Goal: Task Accomplishment & Management: Manage account settings

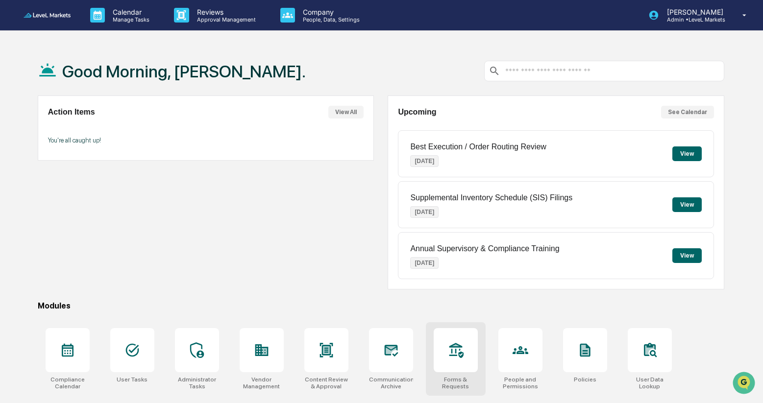
click at [453, 355] on icon at bounding box center [456, 350] width 14 height 15
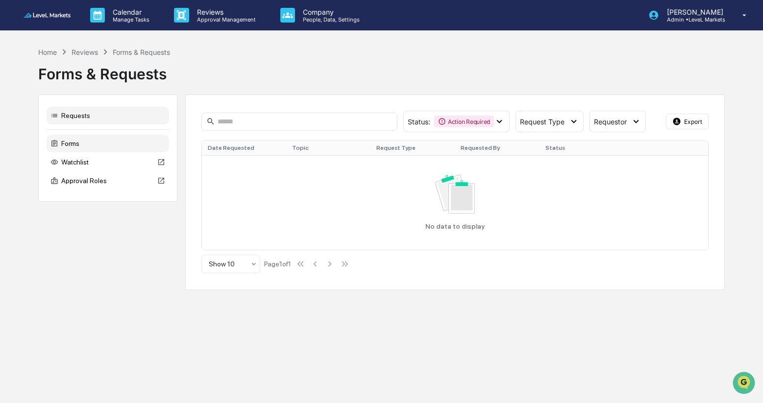
click at [71, 144] on div "Forms" at bounding box center [108, 144] width 122 height 18
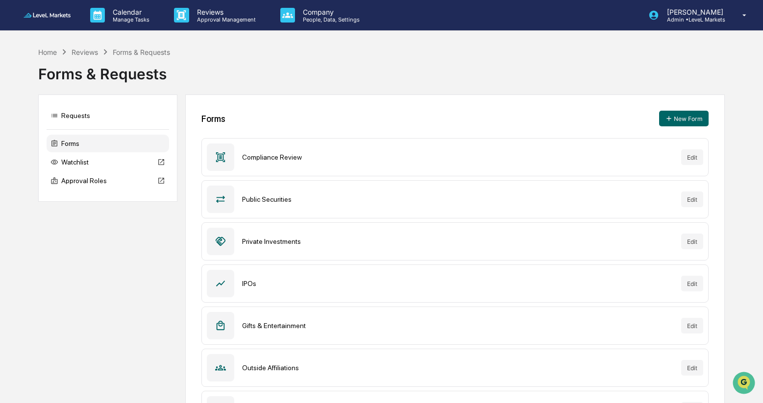
scroll to position [130, 0]
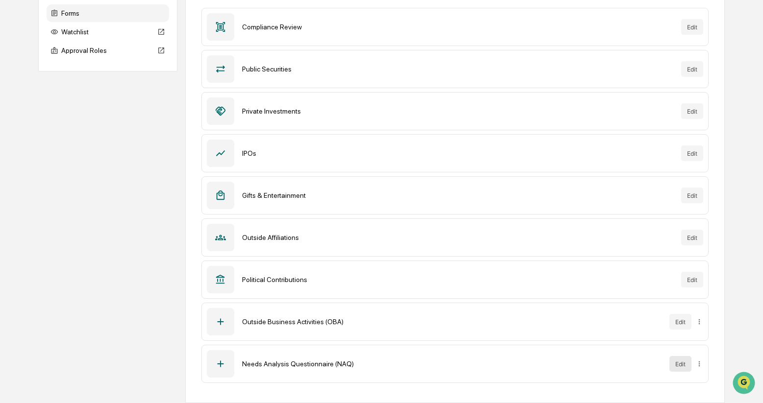
click at [679, 365] on button "Edit" at bounding box center [680, 364] width 22 height 16
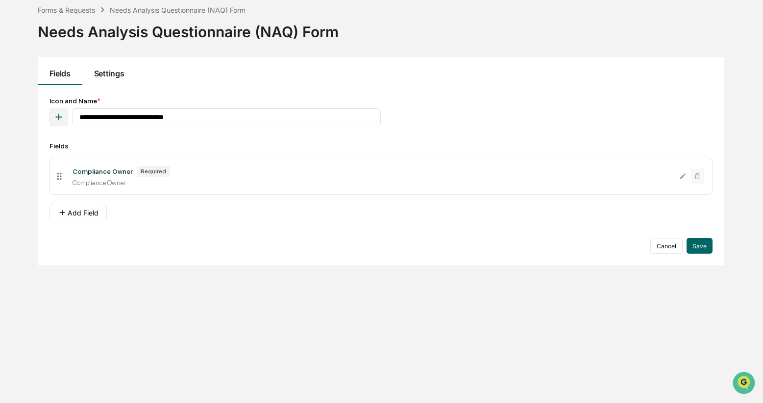
click at [123, 74] on button "Settings" at bounding box center [108, 71] width 53 height 28
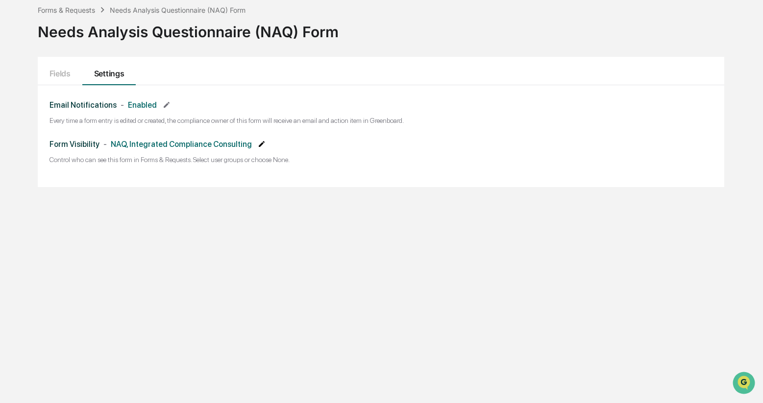
click at [264, 144] on icon at bounding box center [262, 144] width 6 height 6
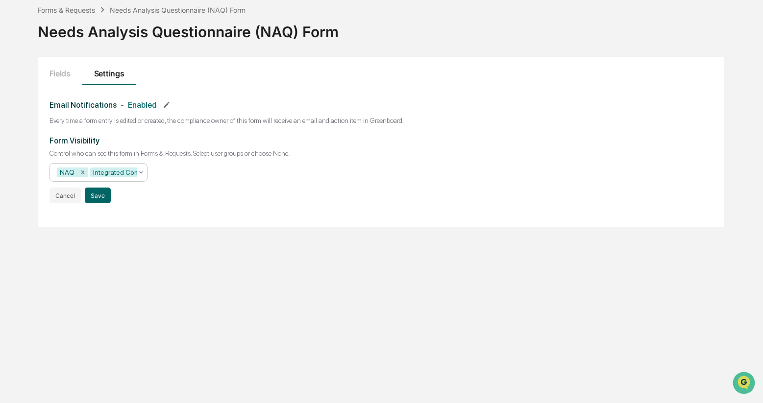
scroll to position [0, 86]
click at [141, 175] on icon at bounding box center [141, 172] width 8 height 8
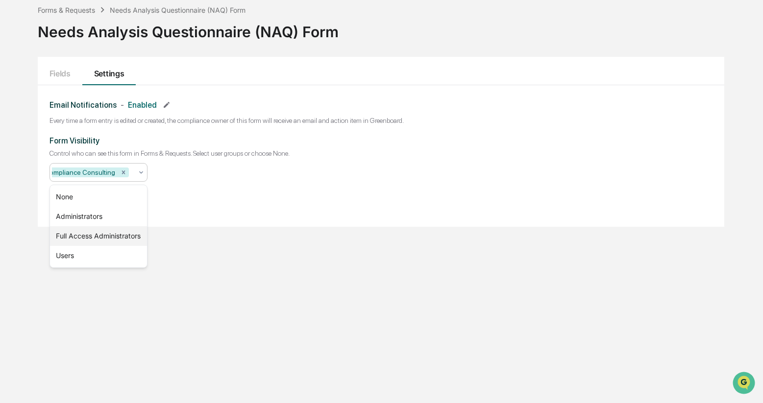
click at [112, 245] on div "Full Access Administrators" at bounding box center [98, 236] width 97 height 20
click at [259, 168] on div "Form Visibility Control who can see this form in Forms & Requests. Select user …" at bounding box center [380, 169] width 663 height 67
click at [94, 196] on button "Save" at bounding box center [98, 196] width 26 height 16
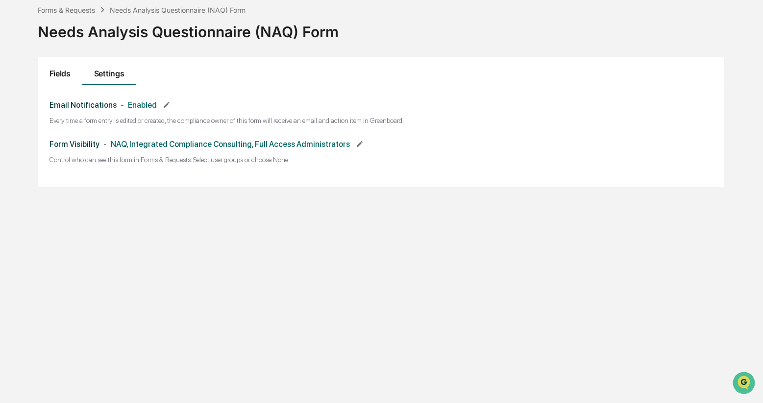
click at [65, 74] on button "Fields" at bounding box center [60, 71] width 45 height 28
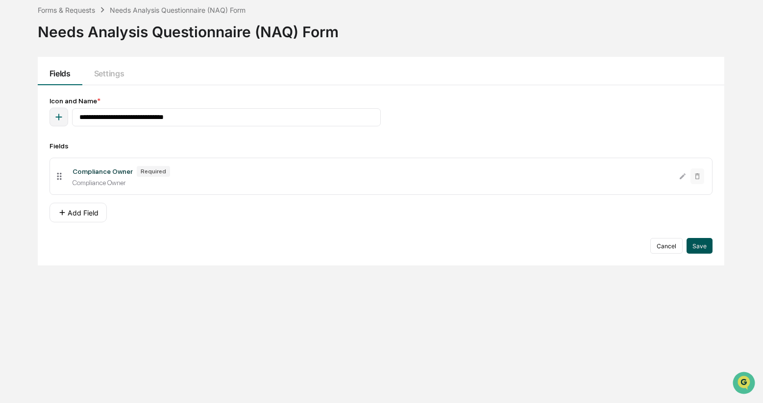
click at [701, 249] on button "Save" at bounding box center [699, 246] width 26 height 16
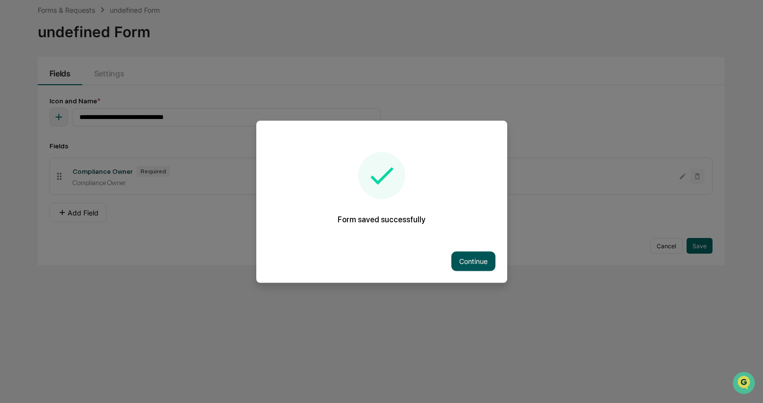
click at [474, 262] on button "Continue" at bounding box center [473, 261] width 44 height 20
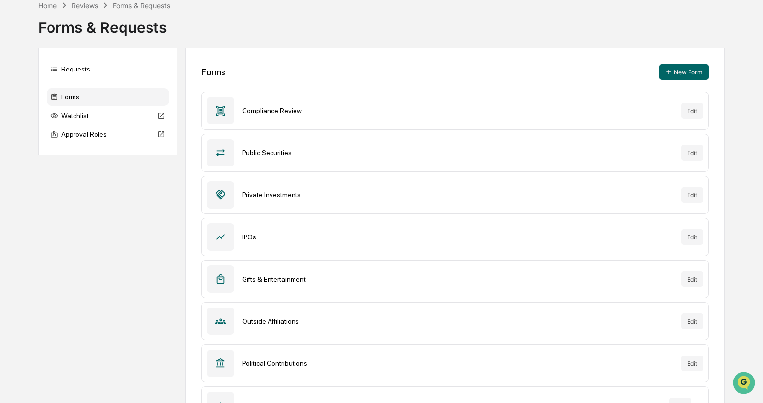
scroll to position [130, 0]
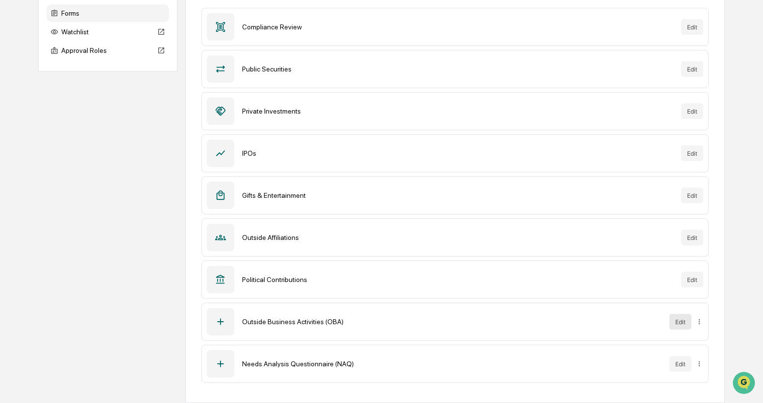
click at [682, 324] on button "Edit" at bounding box center [680, 322] width 22 height 16
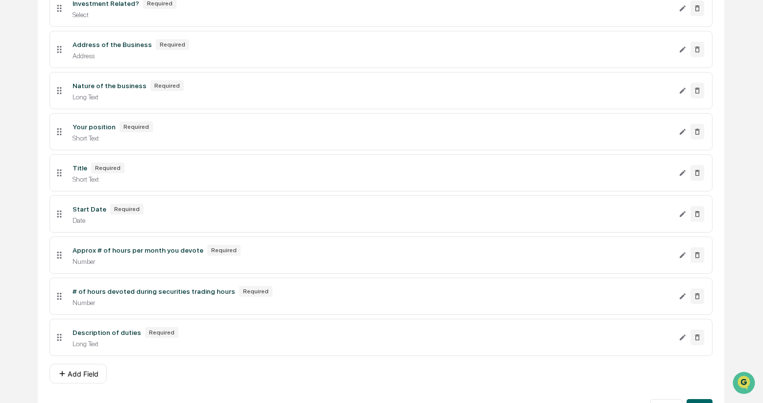
scroll to position [374, 0]
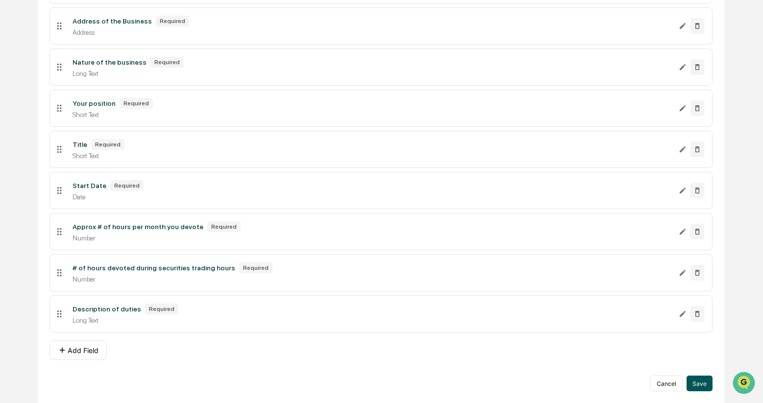
click at [699, 385] on button "Save" at bounding box center [699, 384] width 26 height 16
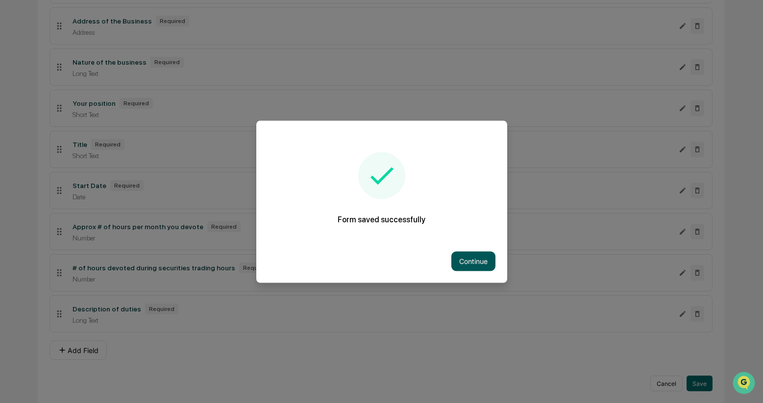
click at [473, 264] on button "Continue" at bounding box center [473, 261] width 44 height 20
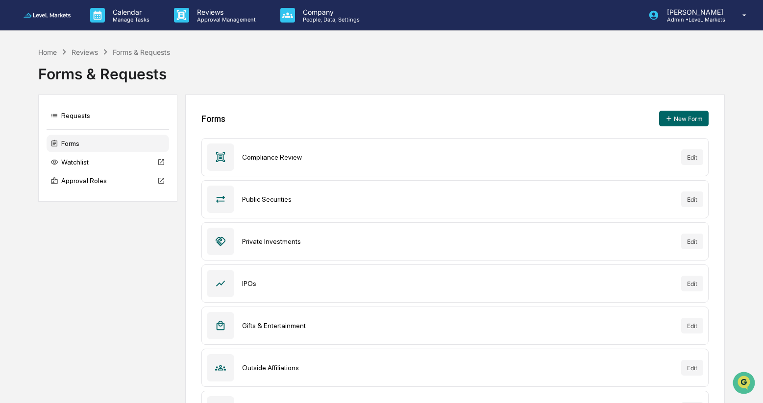
click at [86, 52] on div "Reviews" at bounding box center [85, 52] width 26 height 8
click at [49, 50] on div "Home" at bounding box center [47, 52] width 19 height 8
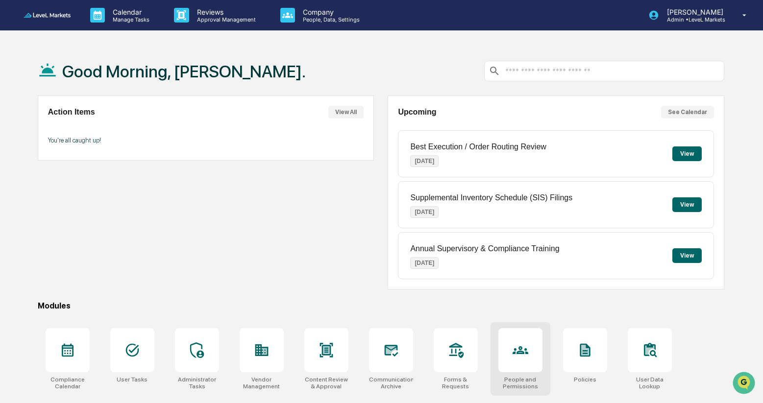
click at [524, 360] on div at bounding box center [520, 350] width 44 height 44
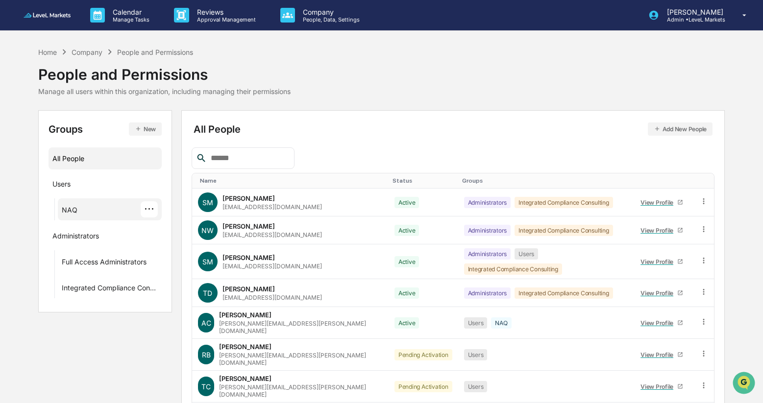
click at [86, 209] on div "NAQ ···" at bounding box center [110, 209] width 96 height 16
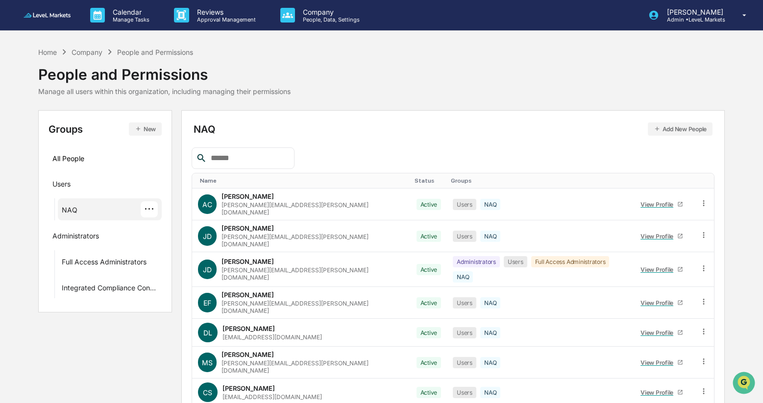
click at [263, 157] on input "text" at bounding box center [248, 158] width 83 height 13
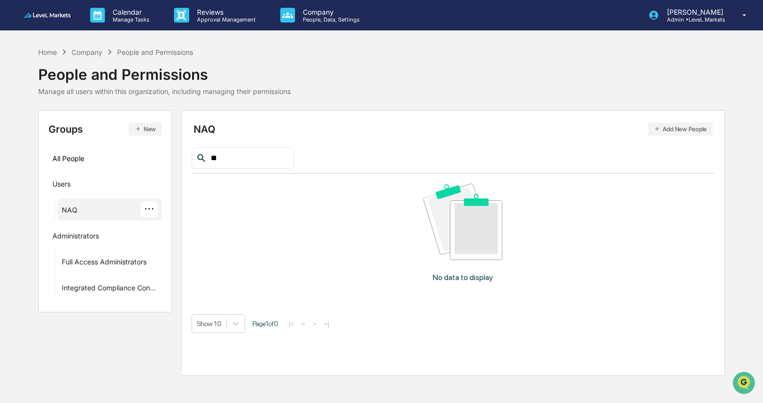
type input "*"
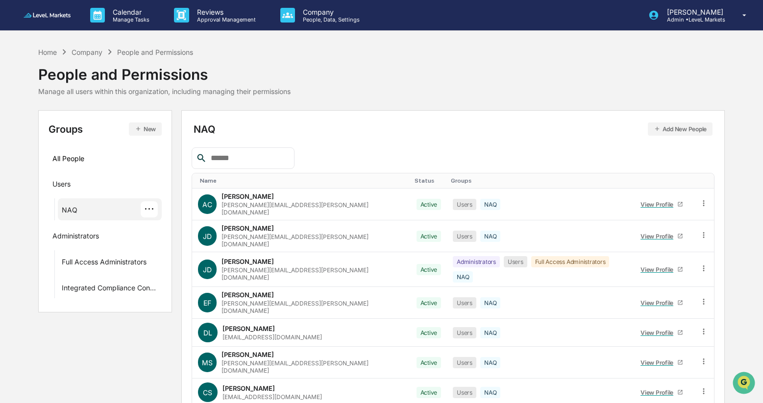
click at [669, 129] on button "Add New People" at bounding box center [680, 128] width 65 height 13
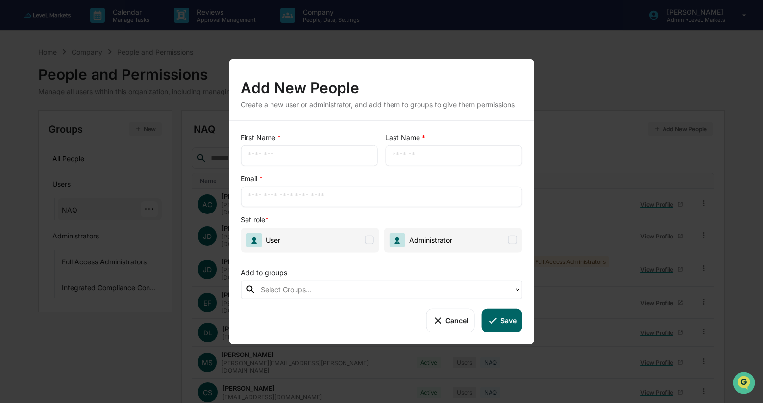
click at [314, 155] on input "text" at bounding box center [309, 155] width 122 height 10
type input "******"
click at [441, 157] on input "text" at bounding box center [453, 155] width 122 height 10
type input "*******"
click at [376, 197] on input "text" at bounding box center [381, 197] width 267 height 10
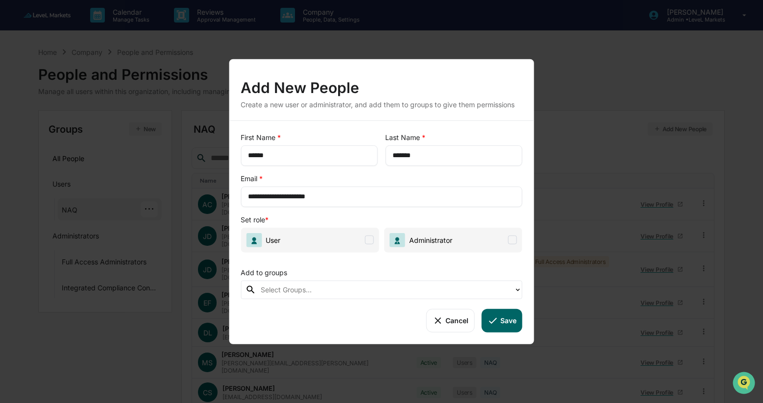
type input "**********"
click at [367, 242] on span at bounding box center [369, 240] width 9 height 9
click at [406, 291] on div at bounding box center [385, 289] width 248 height 11
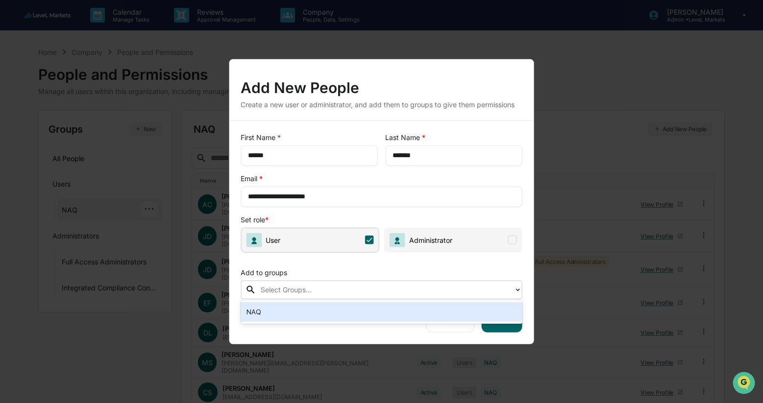
click at [375, 316] on div "NAQ" at bounding box center [381, 312] width 270 height 12
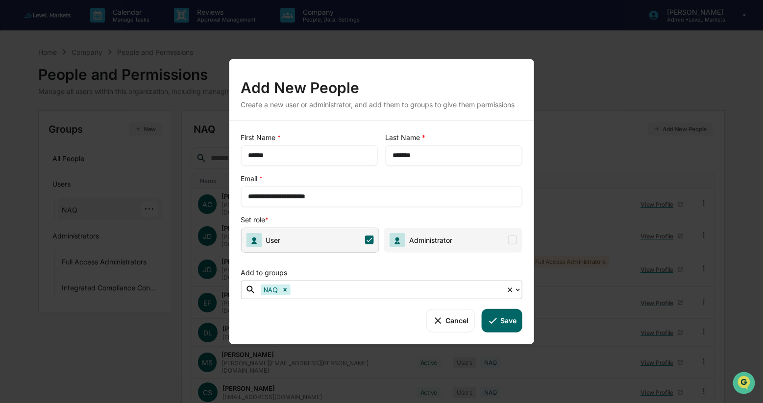
click at [504, 323] on button "Save" at bounding box center [501, 321] width 41 height 24
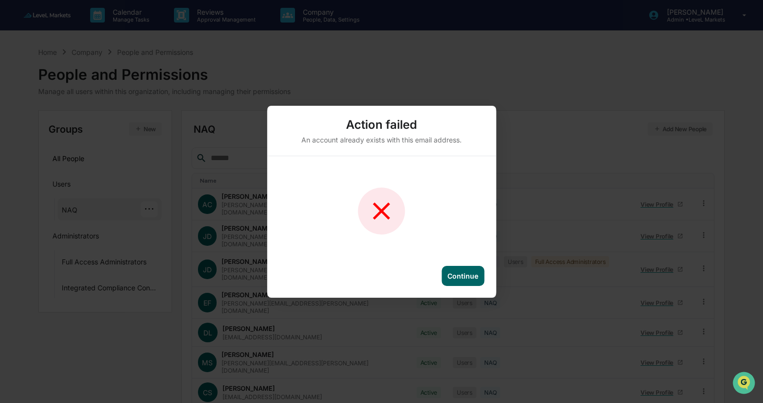
click at [465, 276] on div "Continue" at bounding box center [462, 276] width 31 height 8
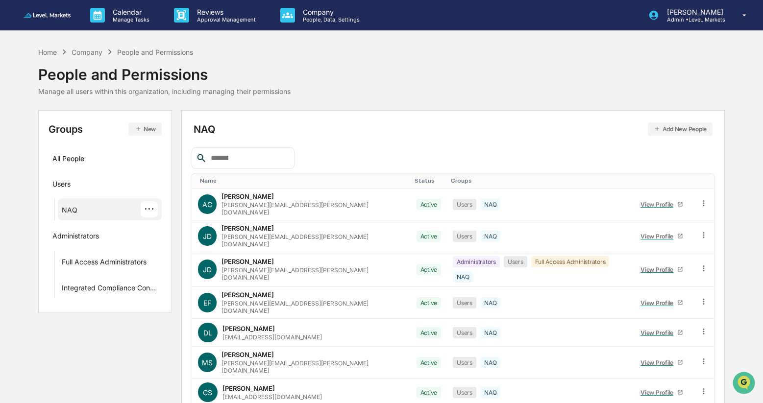
scroll to position [53, 0]
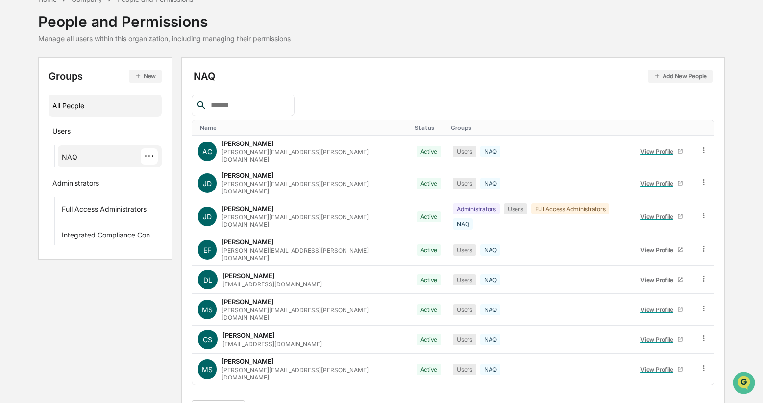
click at [86, 108] on div "All People" at bounding box center [104, 105] width 105 height 16
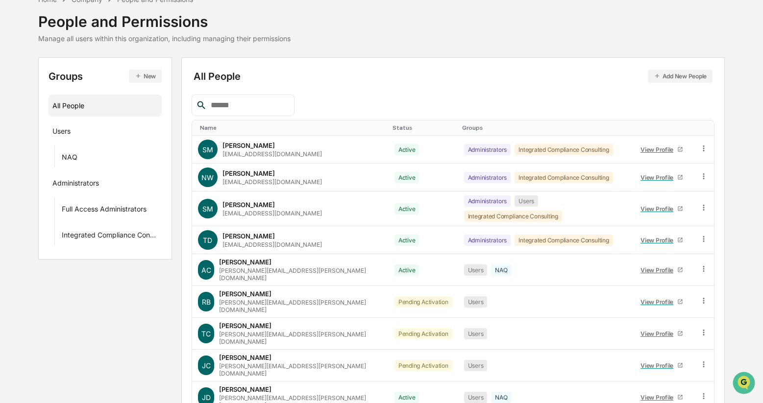
scroll to position [0, 0]
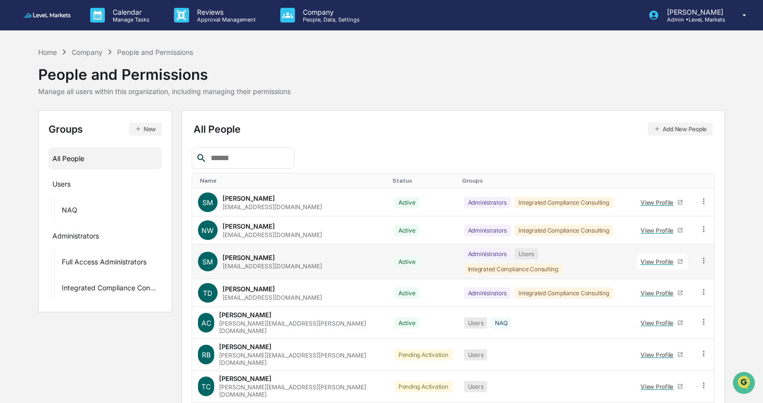
click at [702, 258] on icon at bounding box center [703, 260] width 9 height 9
click at [692, 271] on div "Groups & Permissions" at bounding box center [659, 277] width 81 height 12
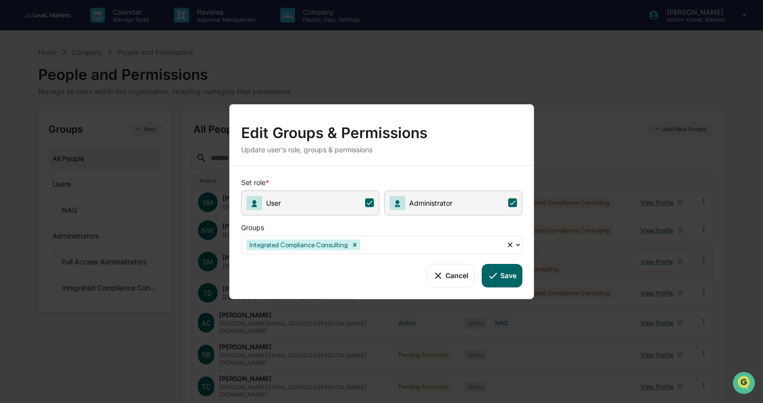
click at [421, 245] on div at bounding box center [431, 244] width 140 height 11
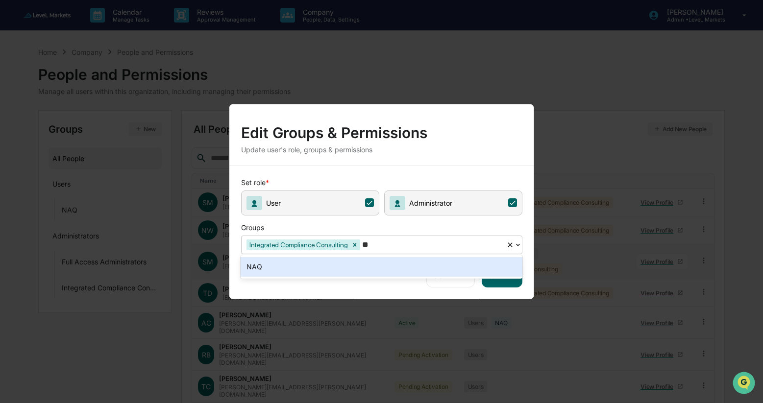
type input "***"
click at [384, 266] on div "NAQ" at bounding box center [381, 267] width 282 height 20
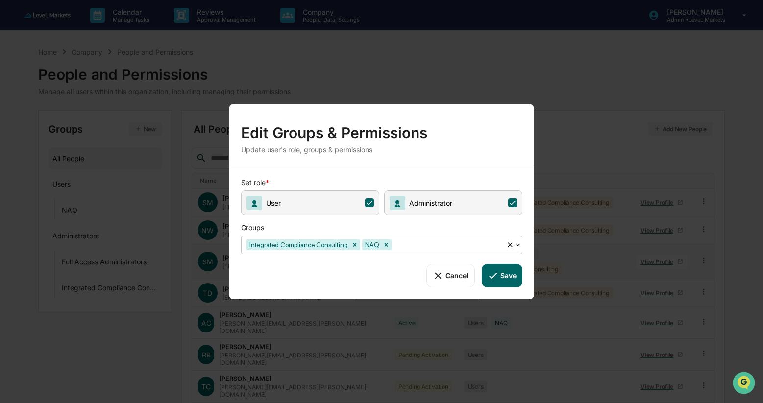
click at [501, 278] on button "Save" at bounding box center [501, 276] width 41 height 24
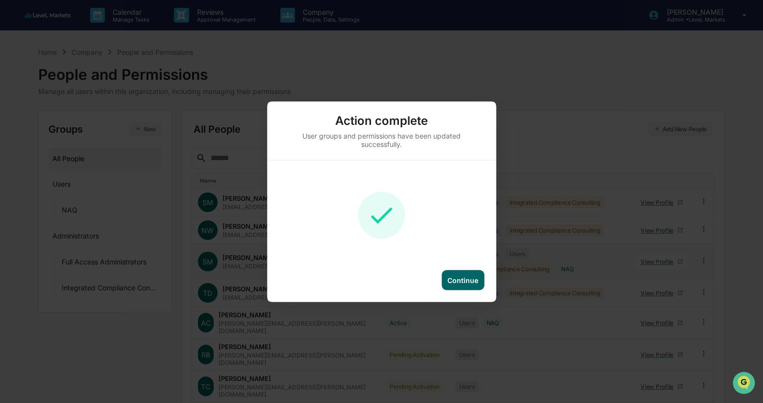
click at [456, 281] on div "Continue" at bounding box center [462, 280] width 31 height 8
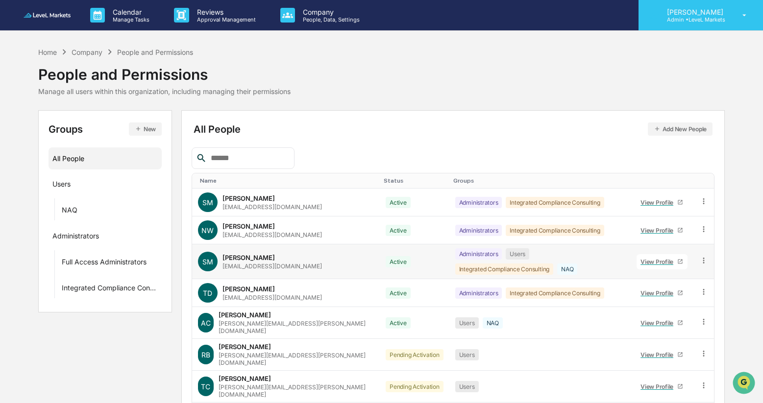
click at [693, 19] on p "Admin • LeveL Markets" at bounding box center [693, 19] width 69 height 7
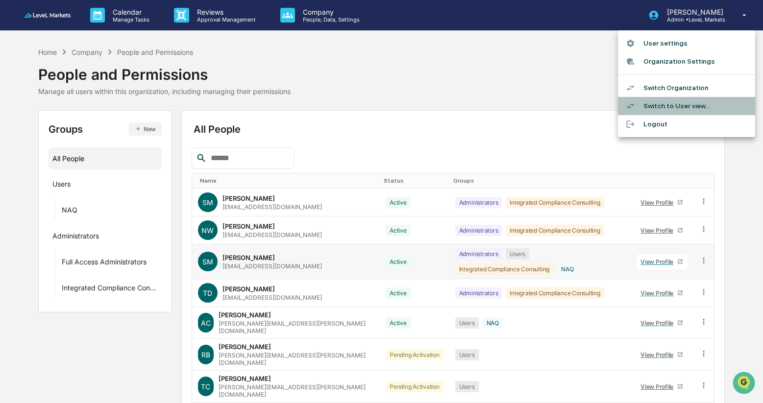
click at [673, 103] on li "Switch to User view..." at bounding box center [686, 106] width 137 height 18
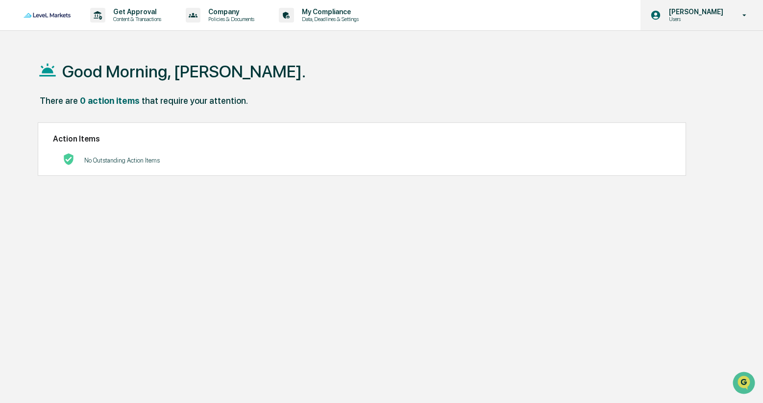
click at [712, 15] on p "[PERSON_NAME]" at bounding box center [694, 12] width 67 height 8
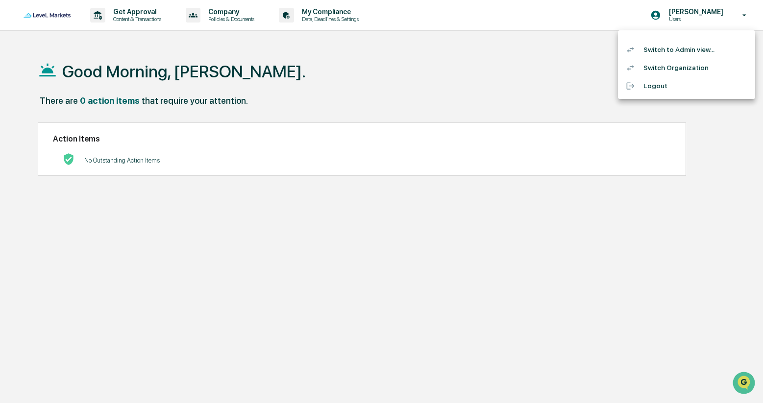
click at [691, 49] on li "Switch to Admin view..." at bounding box center [686, 50] width 137 height 18
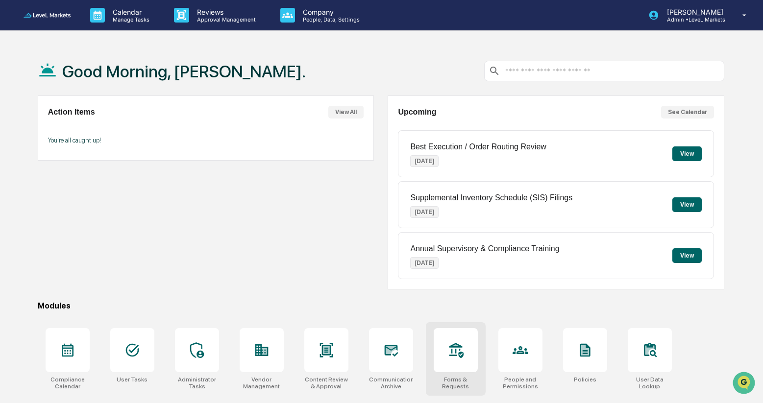
click at [467, 347] on div at bounding box center [455, 350] width 44 height 44
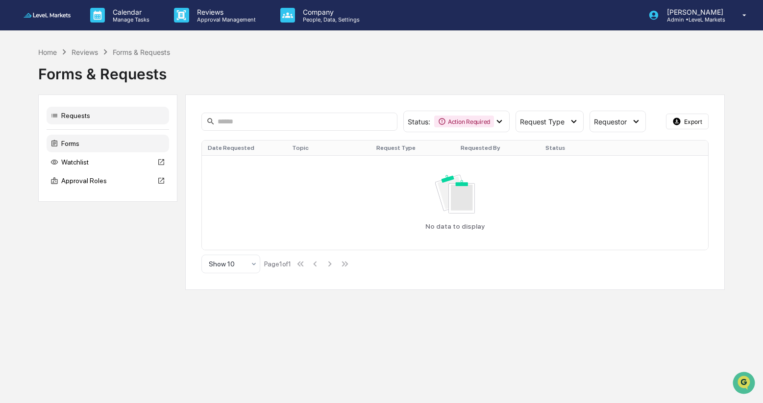
click at [84, 142] on div "Forms" at bounding box center [108, 144] width 122 height 18
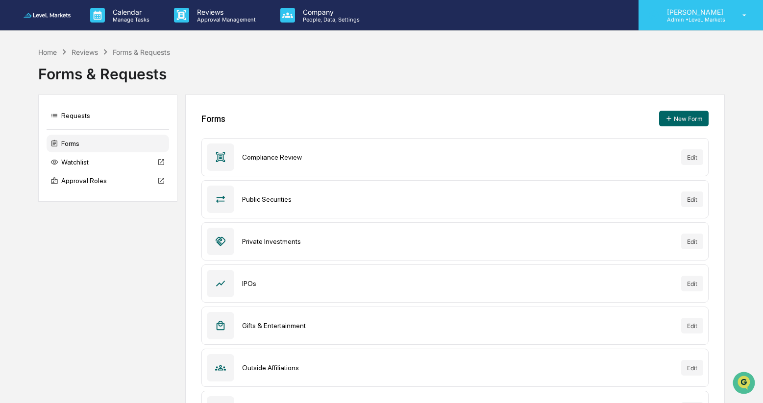
click at [697, 13] on p "[PERSON_NAME]" at bounding box center [693, 12] width 69 height 8
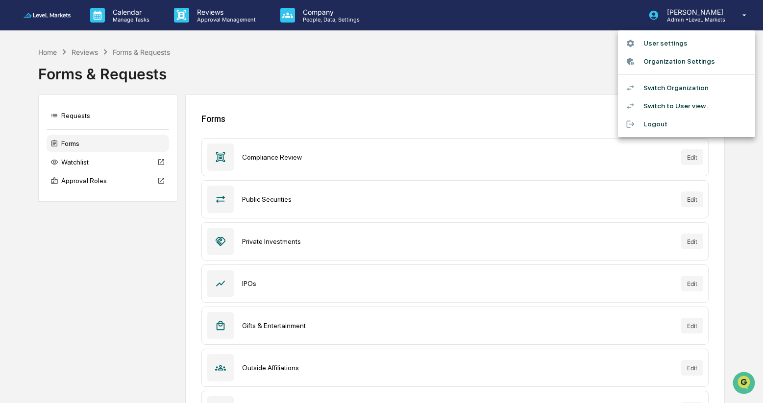
click at [669, 104] on li "Switch to User view..." at bounding box center [686, 106] width 137 height 18
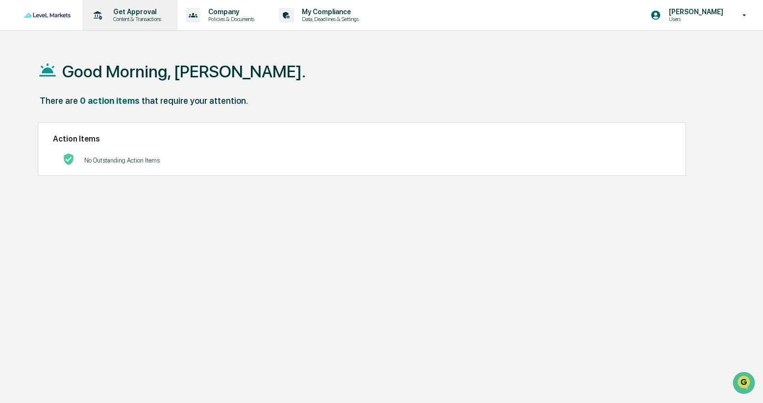
click at [148, 18] on p "Content & Transactions" at bounding box center [135, 19] width 61 height 7
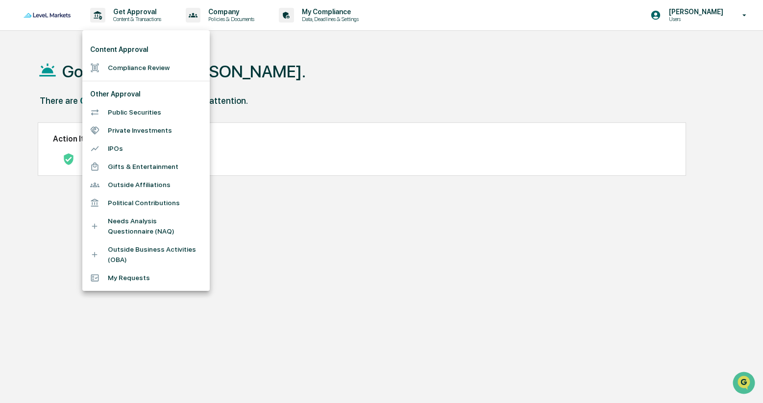
click at [142, 253] on li "Outside Business Activities (OBA)" at bounding box center [145, 254] width 127 height 28
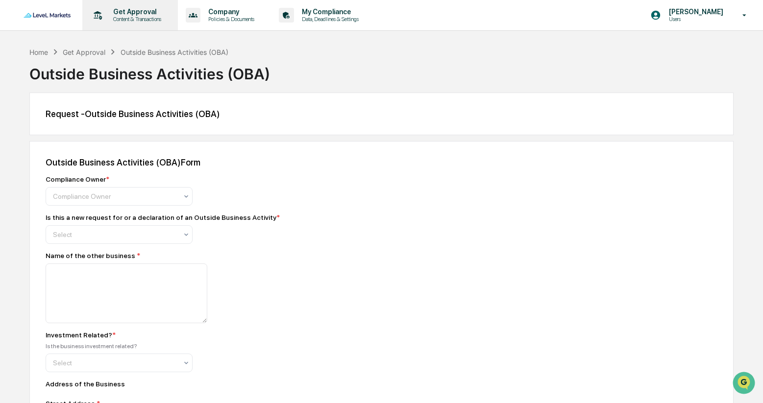
click at [148, 17] on p "Content & Transactions" at bounding box center [135, 19] width 61 height 7
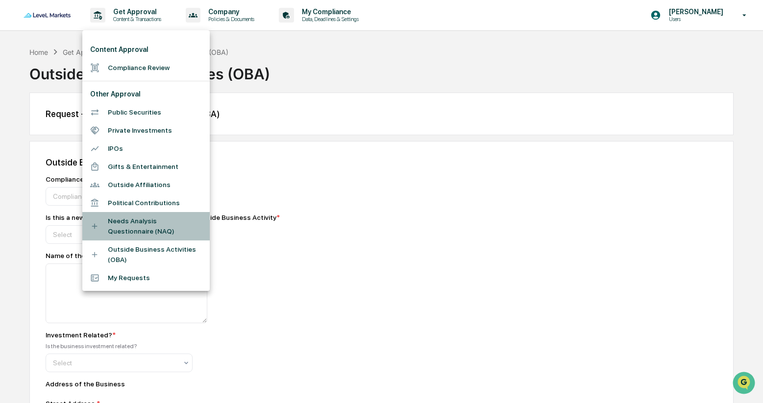
click at [166, 231] on li "Needs Analysis Questionnaire (NAQ)" at bounding box center [145, 226] width 127 height 28
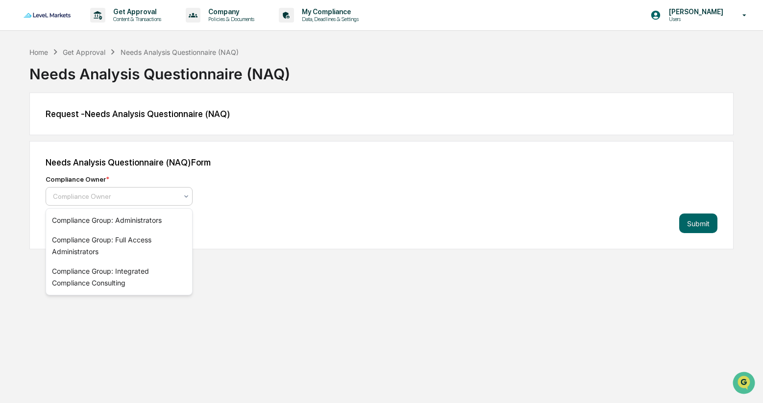
click at [188, 195] on icon at bounding box center [186, 196] width 8 height 8
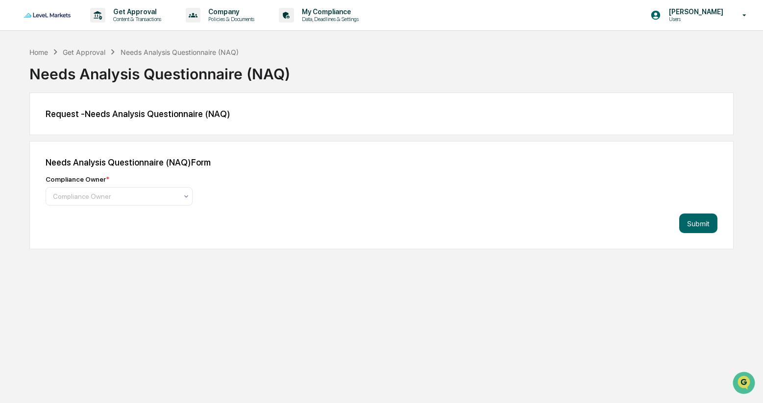
click at [311, 286] on div "Get Approval Content & Transactions Company Policies & Documents My Compliance …" at bounding box center [381, 201] width 763 height 403
click at [680, 14] on p "[PERSON_NAME]" at bounding box center [694, 12] width 67 height 8
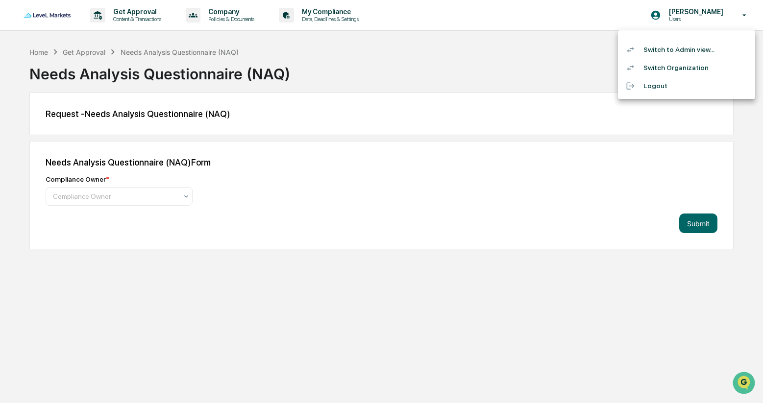
click at [664, 55] on li "Switch to Admin view..." at bounding box center [686, 50] width 137 height 18
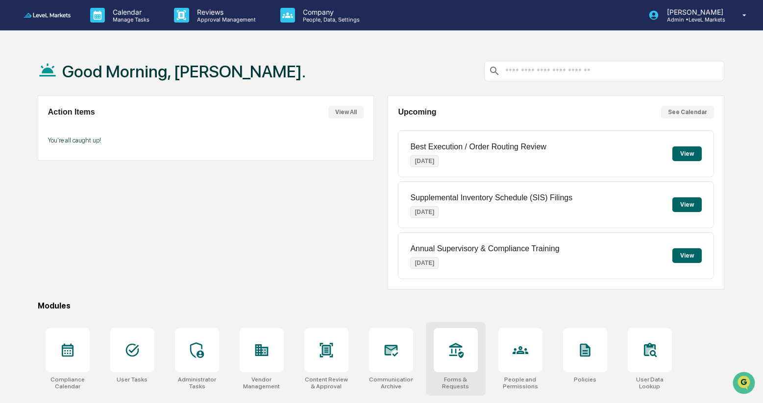
click at [462, 351] on icon at bounding box center [456, 350] width 16 height 16
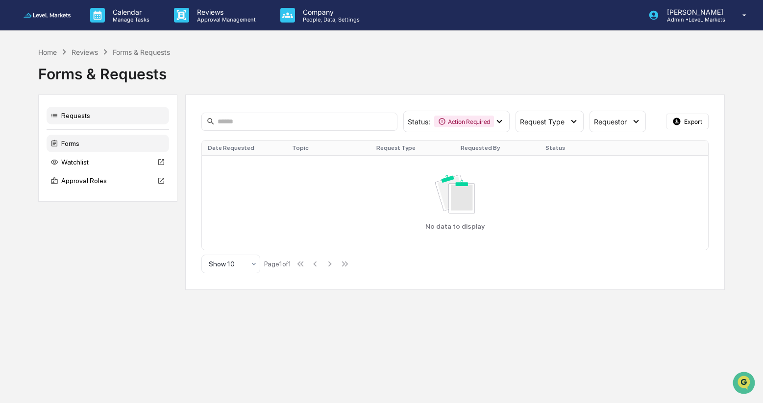
click at [75, 146] on div "Forms" at bounding box center [108, 144] width 122 height 18
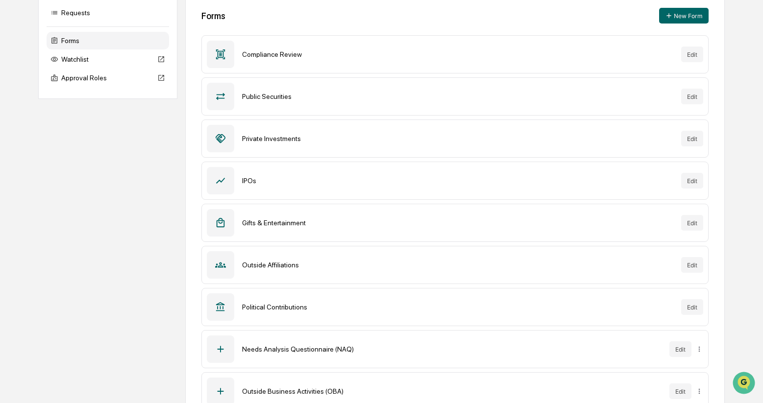
scroll to position [130, 0]
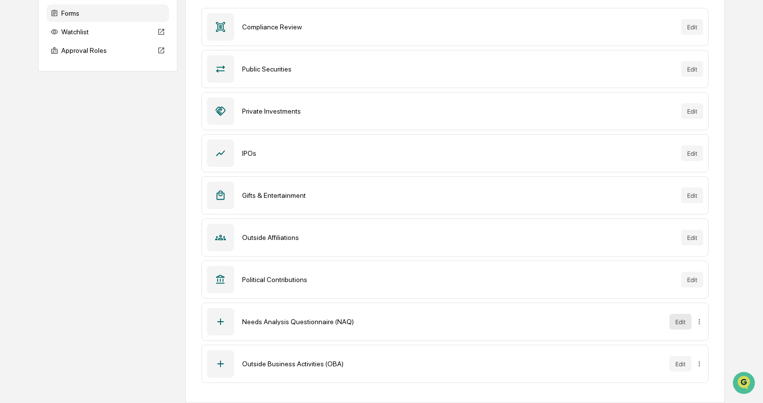
click at [682, 321] on button "Edit" at bounding box center [680, 322] width 22 height 16
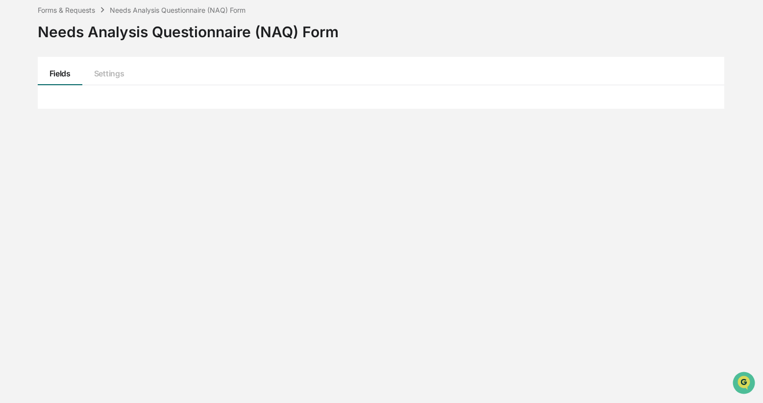
scroll to position [47, 0]
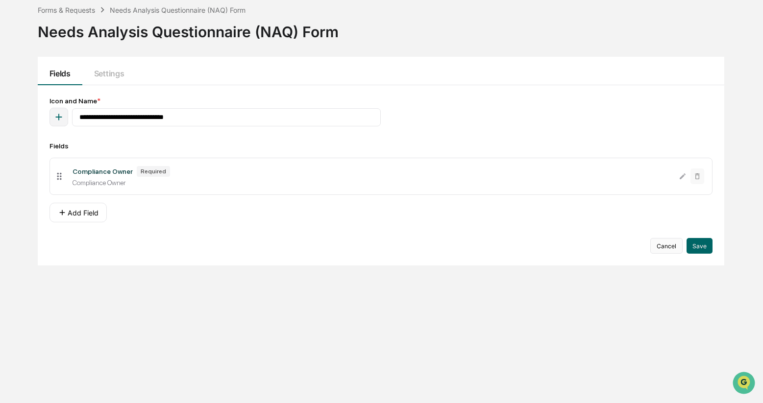
click at [665, 252] on button "Cancel" at bounding box center [666, 246] width 32 height 16
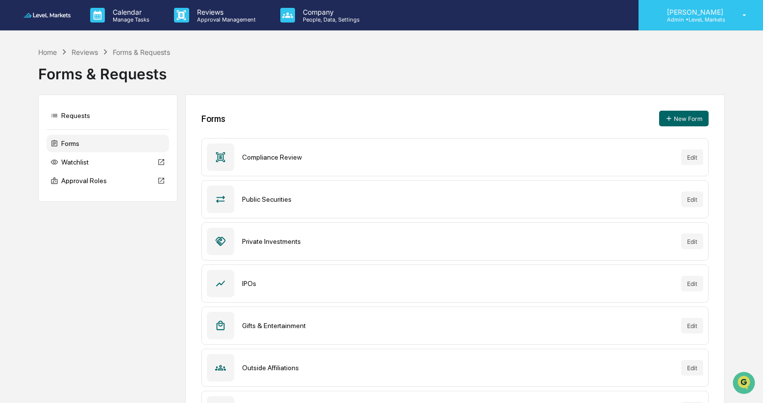
click at [715, 17] on p "Admin • LeveL Markets" at bounding box center [693, 19] width 69 height 7
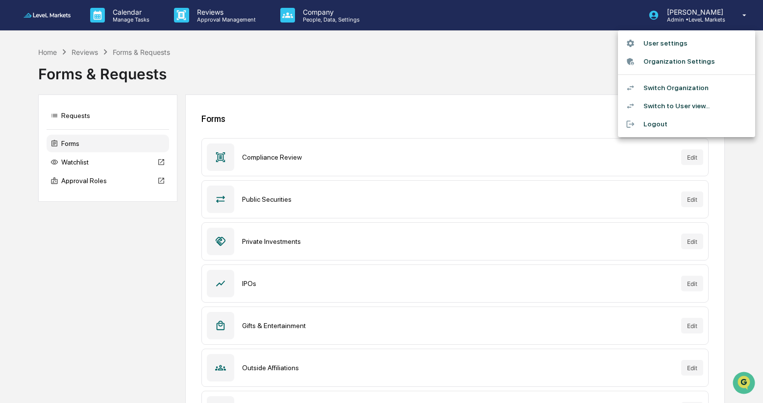
click at [428, 75] on div at bounding box center [381, 201] width 763 height 403
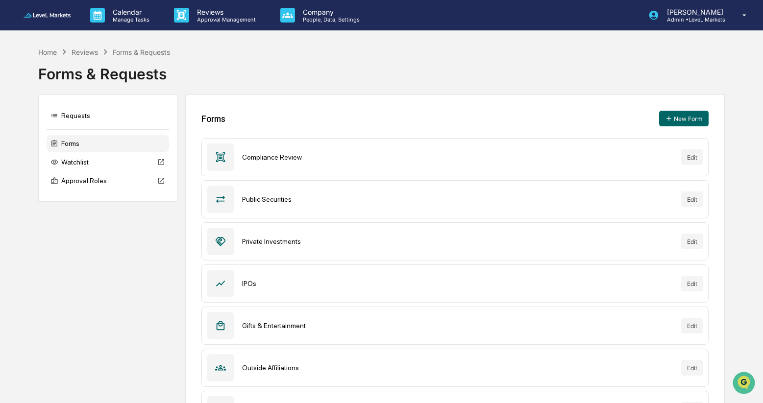
click at [72, 144] on div "Forms" at bounding box center [108, 144] width 122 height 18
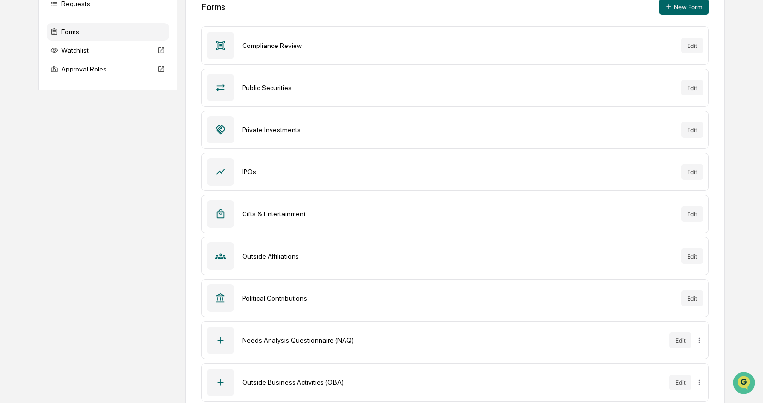
scroll to position [130, 0]
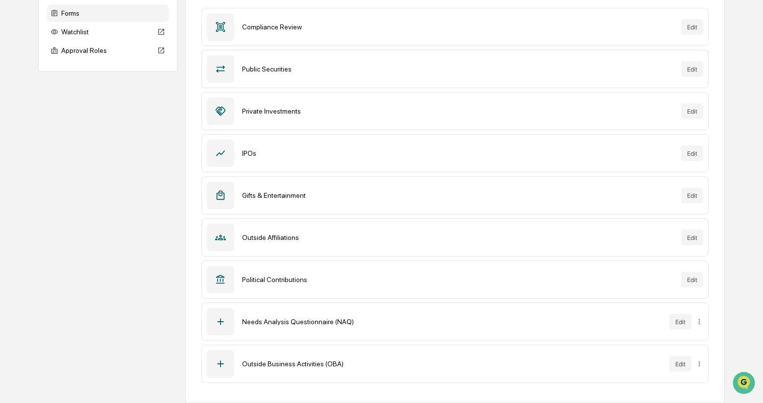
click at [218, 322] on icon at bounding box center [220, 322] width 6 height 6
click at [680, 323] on button "Edit" at bounding box center [680, 322] width 22 height 16
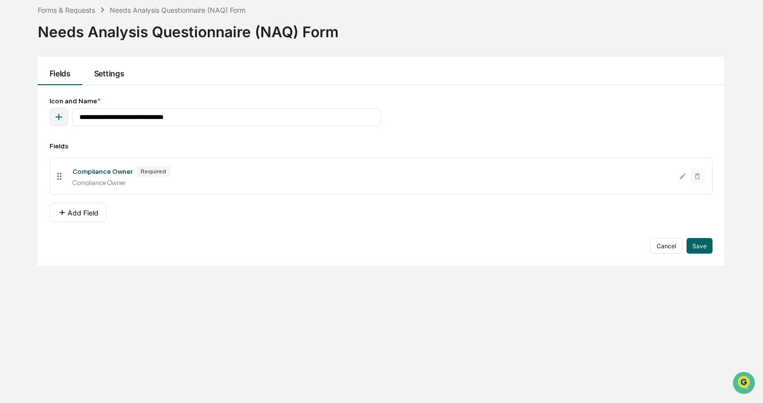
click at [112, 76] on button "Settings" at bounding box center [108, 71] width 53 height 28
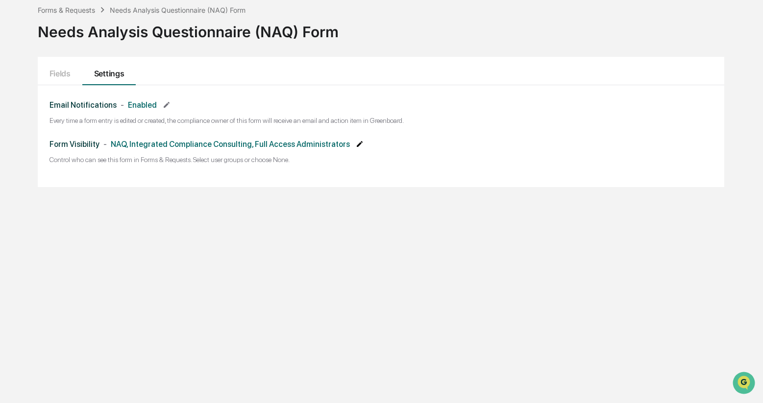
click at [362, 144] on icon at bounding box center [360, 144] width 6 height 6
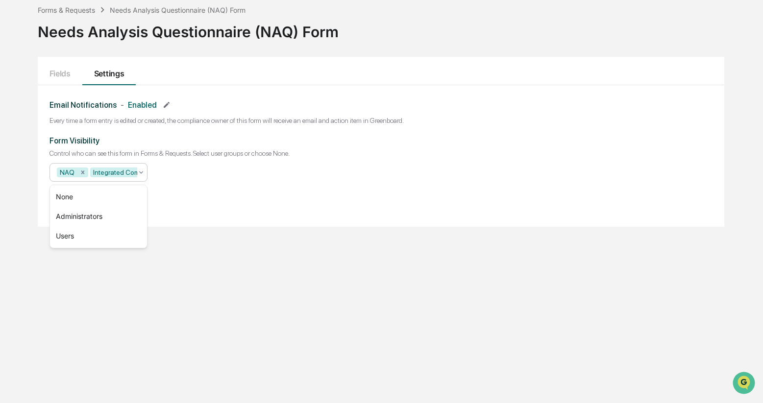
scroll to position [0, 188]
click at [142, 174] on icon at bounding box center [141, 172] width 8 height 8
click at [206, 186] on div "Form Visibility Control who can see this form in Forms & Requests. Select user …" at bounding box center [380, 169] width 663 height 67
click at [124, 173] on icon "Remove Full Access Administrators" at bounding box center [123, 172] width 7 height 7
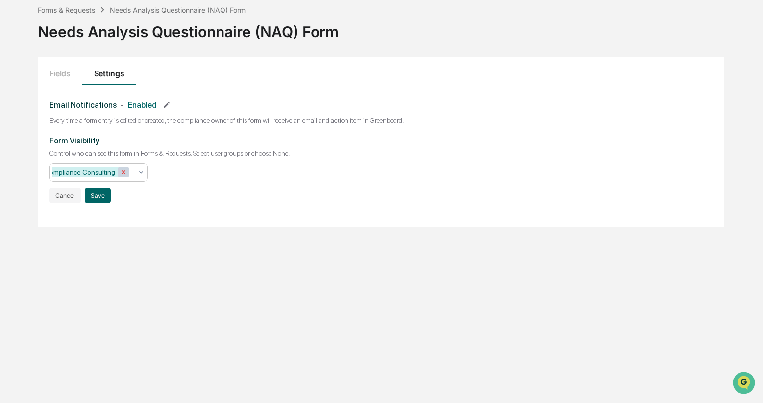
click at [121, 173] on icon "Remove Integrated Compliance Consulting" at bounding box center [123, 172] width 7 height 7
click at [96, 196] on button "Save" at bounding box center [98, 196] width 26 height 16
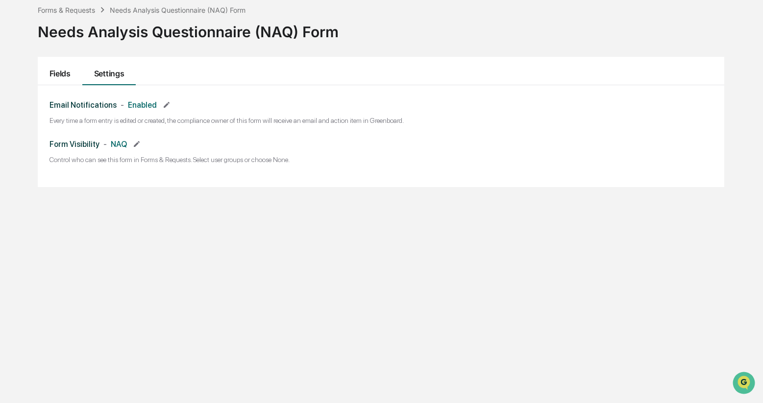
click at [61, 74] on button "Fields" at bounding box center [60, 71] width 45 height 28
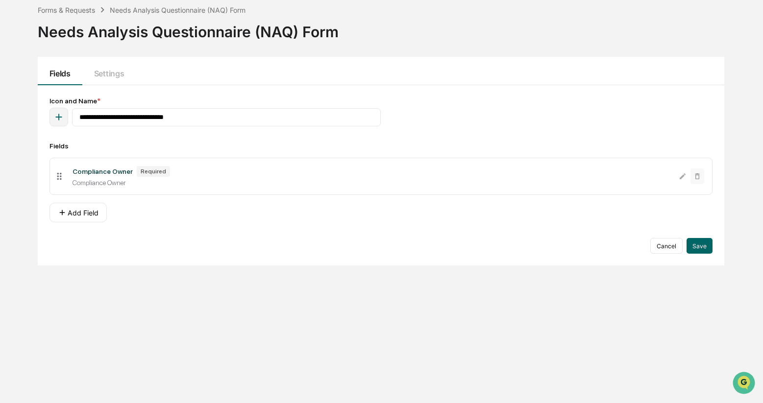
click at [92, 171] on div "Compliance Owner" at bounding box center [102, 172] width 60 height 8
click at [76, 9] on div "Forms & Requests" at bounding box center [66, 10] width 57 height 8
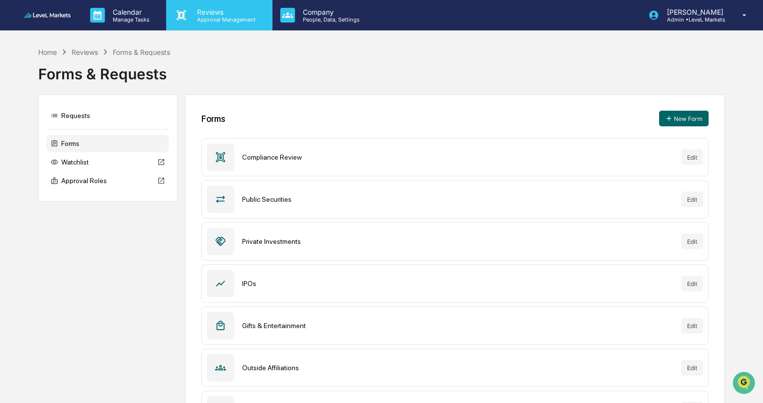
click at [233, 19] on p "Approval Management" at bounding box center [225, 19] width 72 height 7
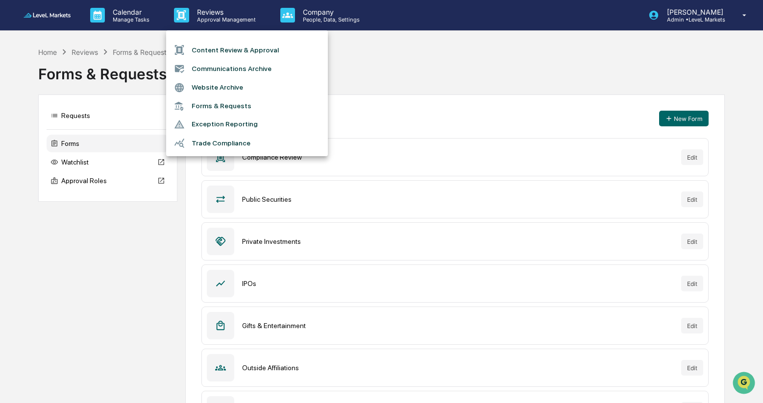
click at [327, 17] on div at bounding box center [381, 201] width 763 height 403
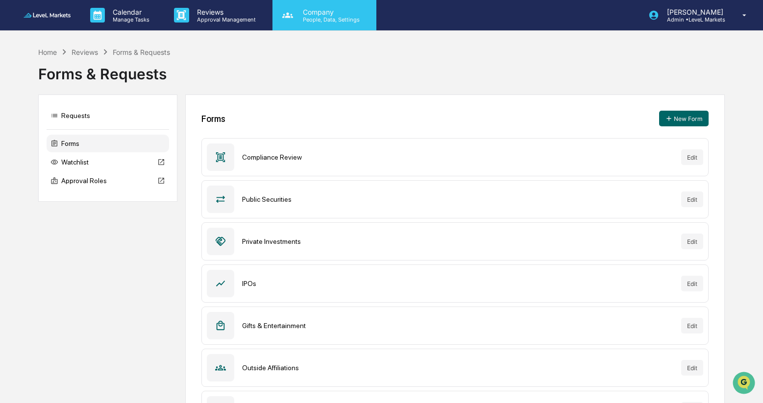
click at [319, 15] on p "Company" at bounding box center [330, 12] width 70 height 8
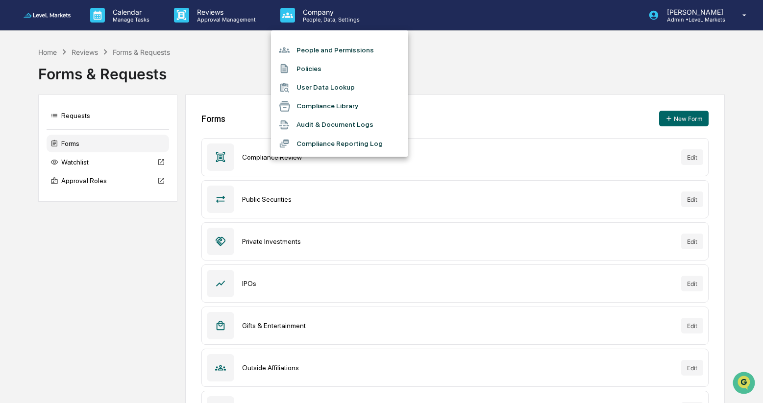
click at [362, 52] on li "People and Permissions" at bounding box center [339, 50] width 137 height 19
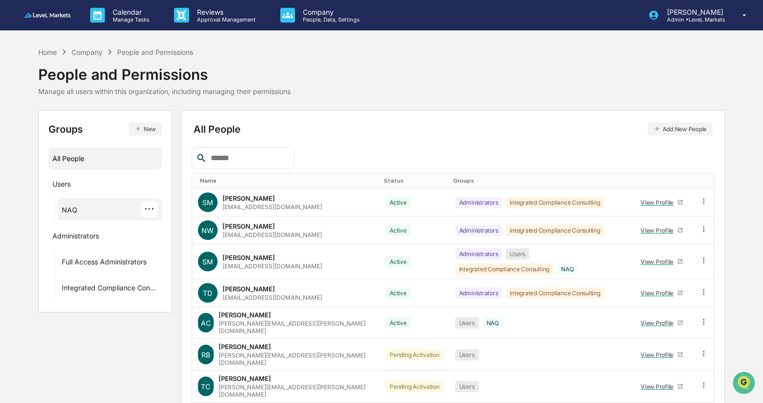
click at [151, 211] on div "···" at bounding box center [149, 209] width 17 height 16
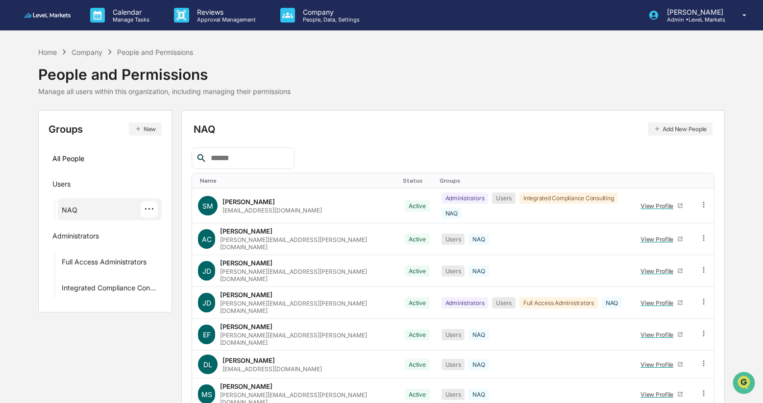
click at [343, 118] on div "NAQ Add New People Name Status Groups SM [PERSON_NAME] [EMAIL_ADDRESS][DOMAIN_N…" at bounding box center [452, 312] width 543 height 404
click at [741, 386] on icon "Open customer support" at bounding box center [743, 395] width 24 height 24
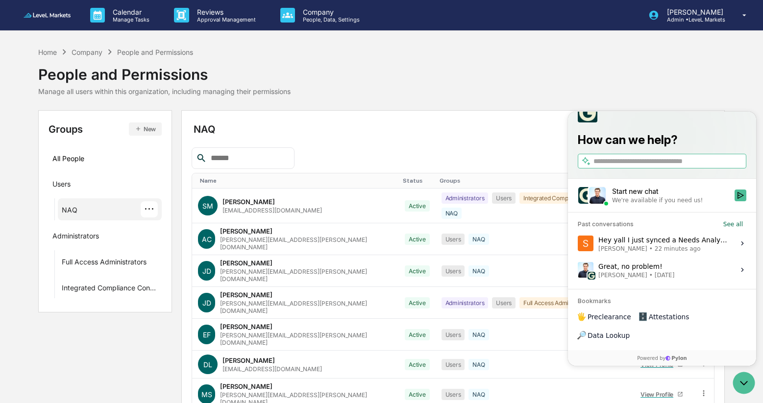
click at [684, 253] on div "Hey yall I just synced a Needs Analysis Questionnaire with LeveL markets. Did I…" at bounding box center [663, 243] width 130 height 19
click at [577, 244] on button "View issue" at bounding box center [577, 243] width 0 height 0
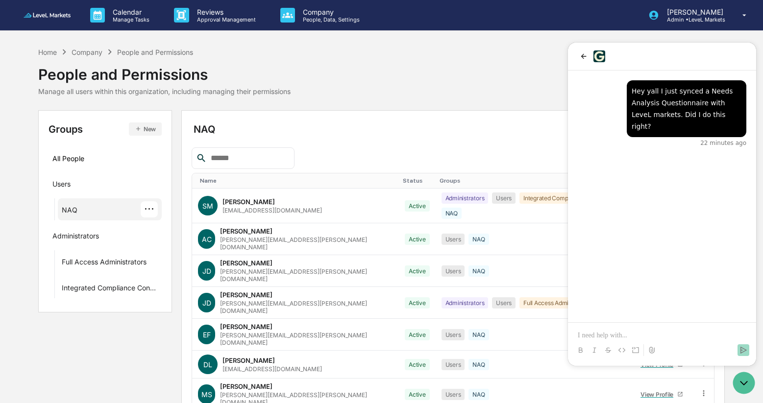
click at [465, 86] on div "Home Company People and Permissions People and Permissions Manage all users wit…" at bounding box center [381, 71] width 686 height 49
click at [624, 174] on div "Hey yall I just synced a Needs Analysis Questionnaire with LeveL markets. Did I…" at bounding box center [662, 197] width 188 height 252
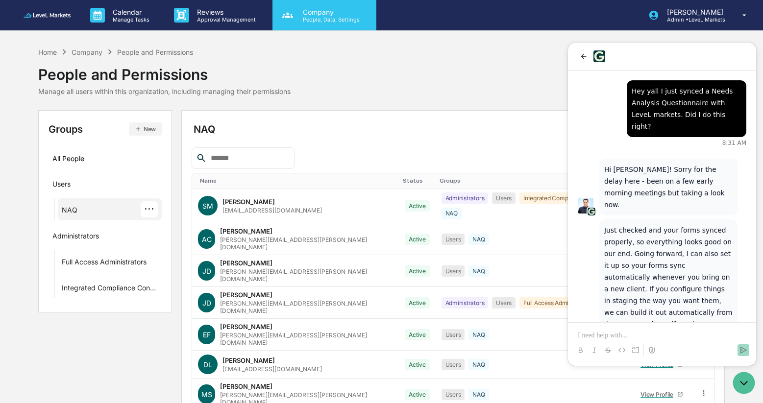
scroll to position [13, 0]
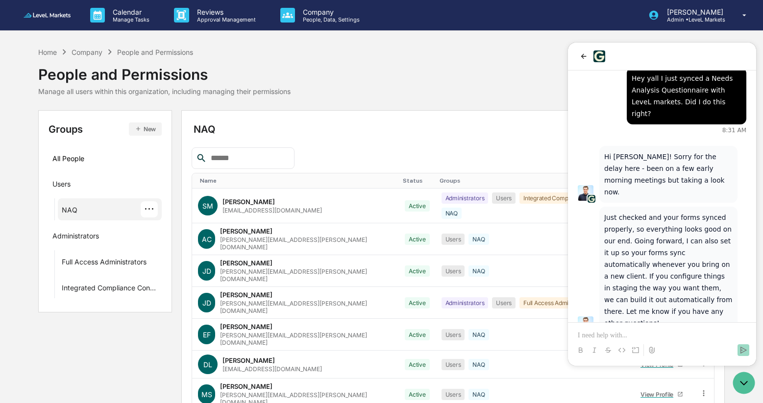
click at [637, 336] on p at bounding box center [661, 336] width 168 height 10
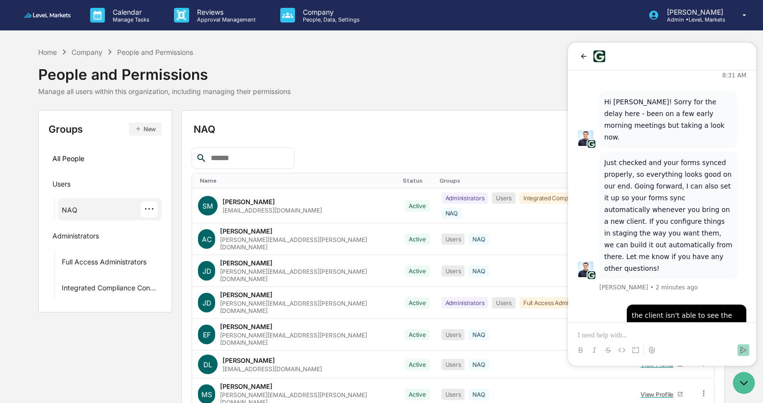
click at [489, 96] on div "Home Company People and Permissions People and Permissions Manage all users wit…" at bounding box center [381, 79] width 686 height 64
click at [742, 384] on icon "Open customer support" at bounding box center [743, 383] width 7 height 3
